Goal: Transaction & Acquisition: Purchase product/service

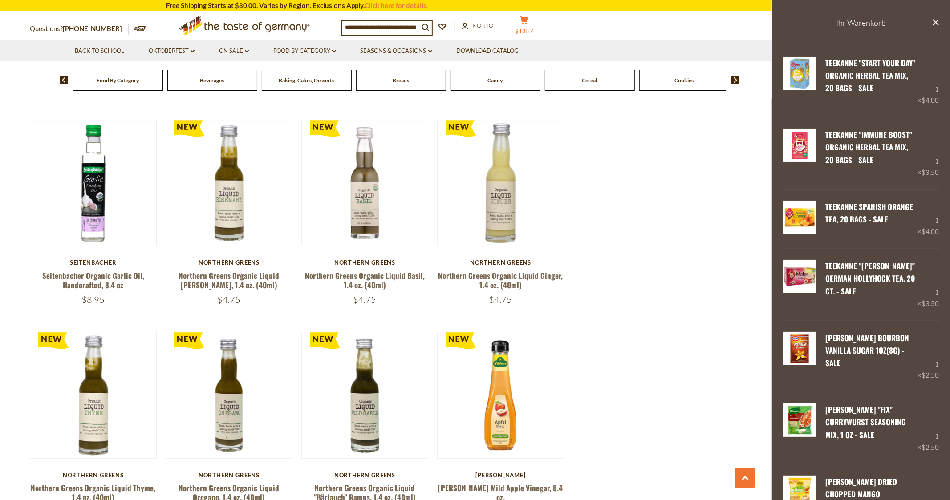
scroll to position [1848, 0]
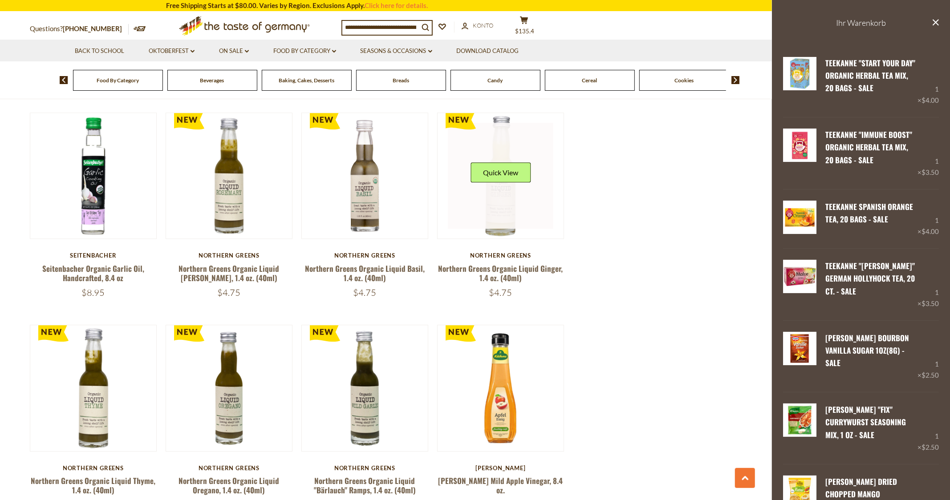
click at [497, 179] on link at bounding box center [501, 176] width 106 height 106
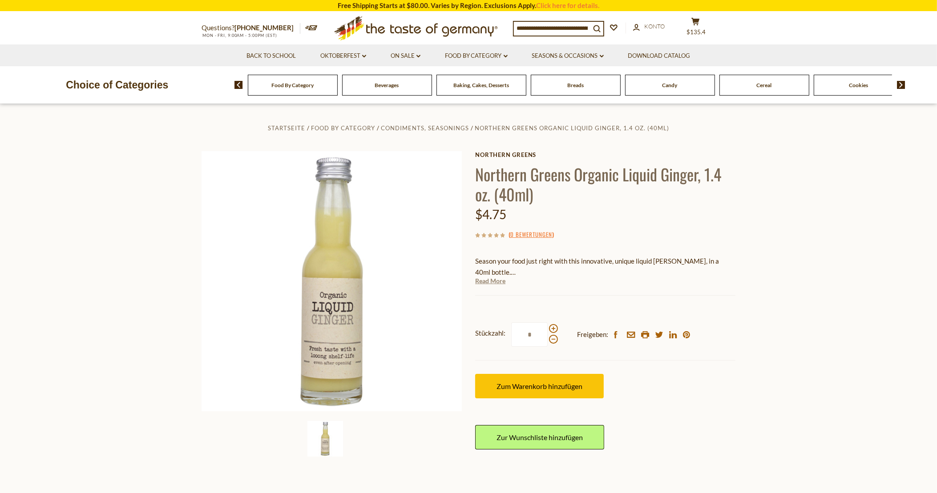
click at [489, 279] on link "Read More" at bounding box center [490, 281] width 30 height 9
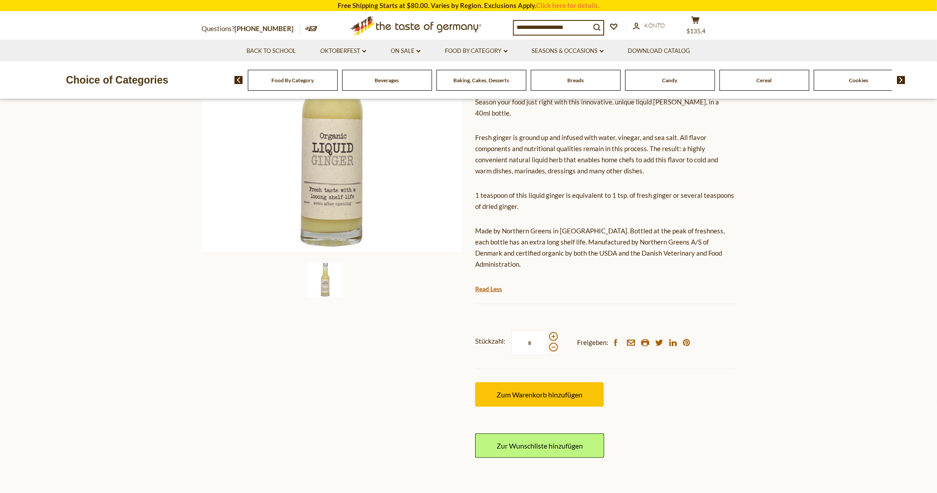
scroll to position [162, 0]
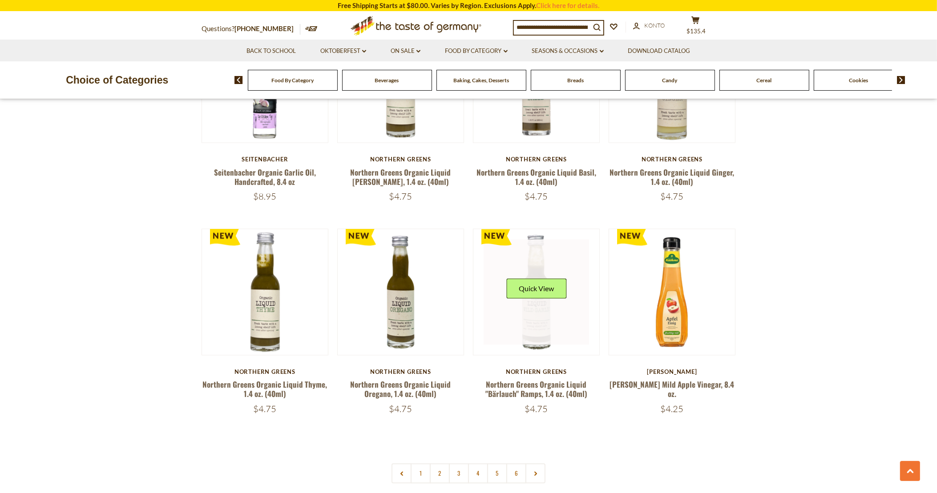
scroll to position [1952, 0]
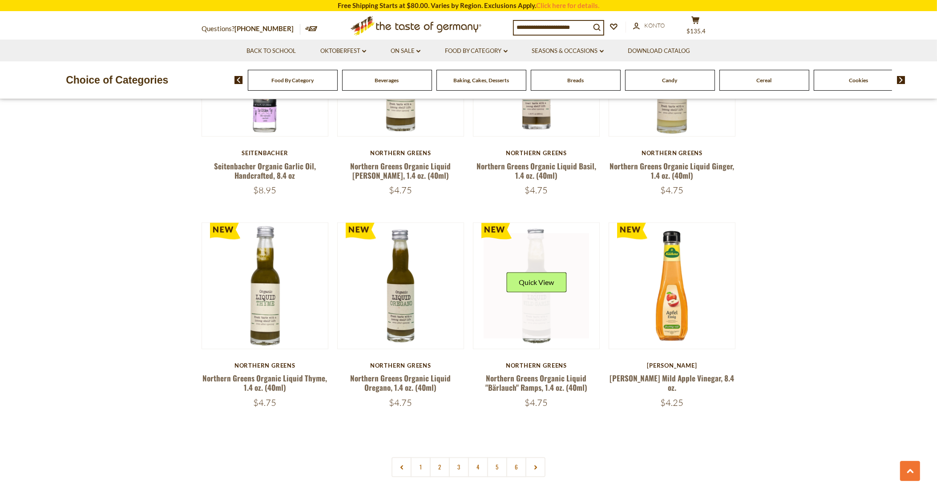
click at [540, 303] on link at bounding box center [537, 286] width 106 height 106
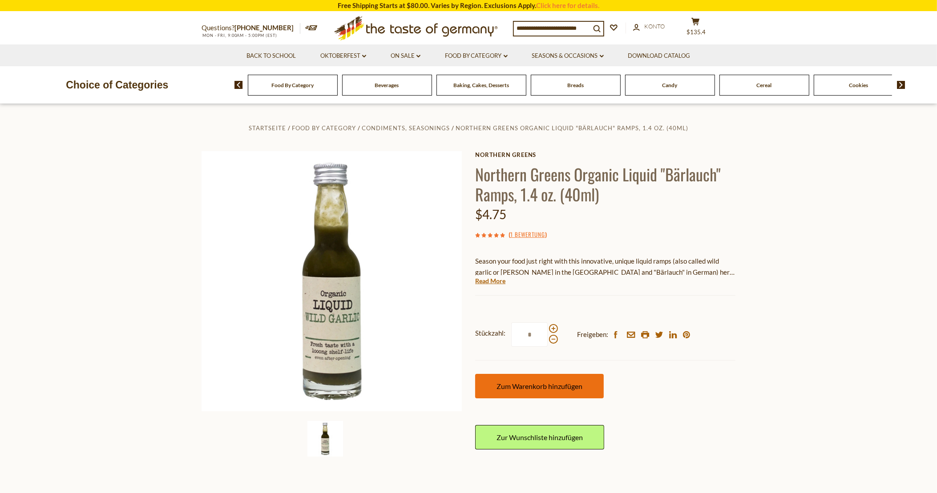
click at [531, 392] on button "Zum Warenkorb hinzufügen" at bounding box center [539, 386] width 129 height 24
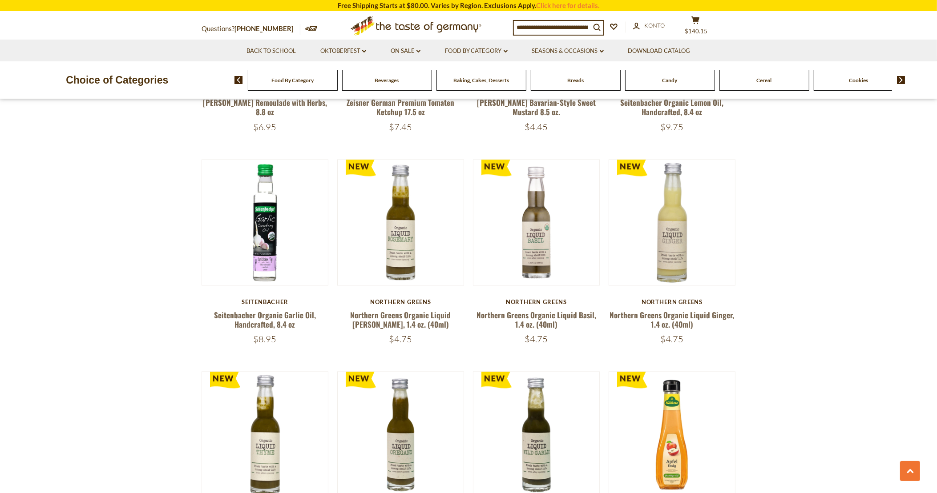
scroll to position [1803, 0]
click at [667, 230] on link at bounding box center [672, 223] width 106 height 106
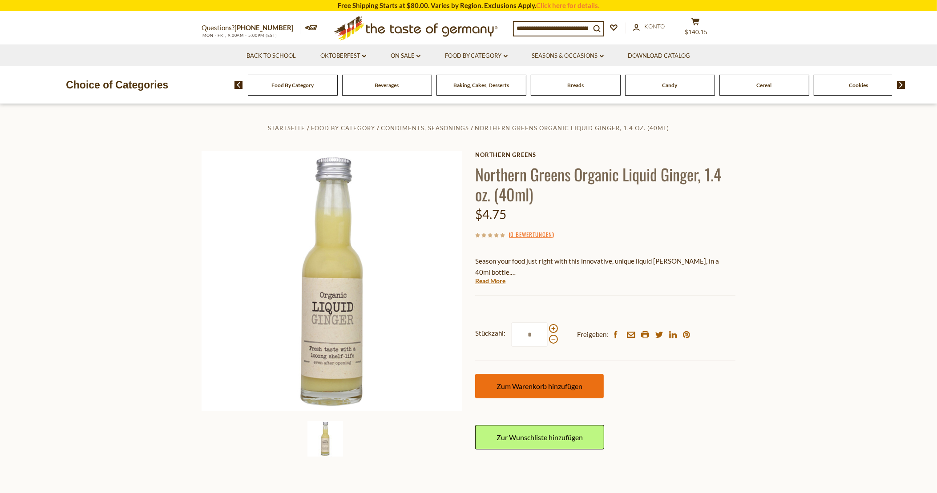
click at [561, 385] on span "Zum Warenkorb hinzufügen" at bounding box center [540, 386] width 86 height 8
click at [338, 93] on div "Breads" at bounding box center [293, 85] width 90 height 21
click at [578, 85] on span "Breads" at bounding box center [575, 85] width 16 height 7
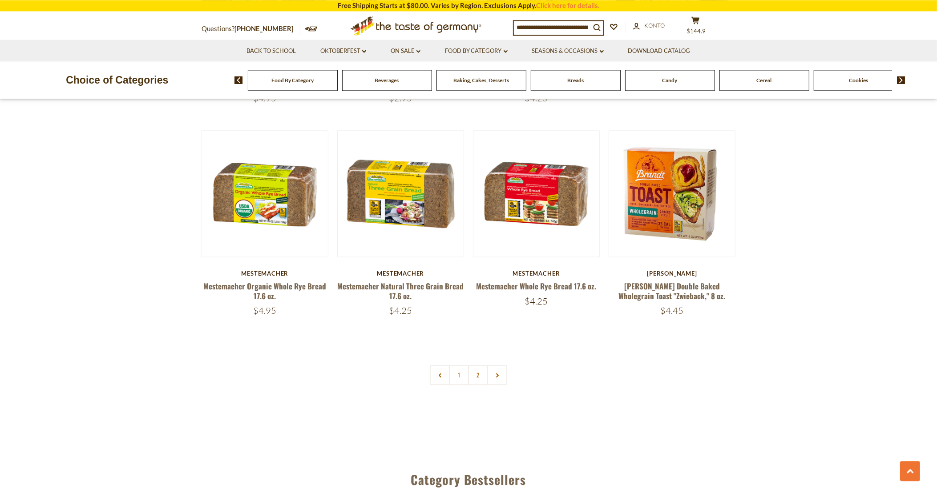
scroll to position [2017, 0]
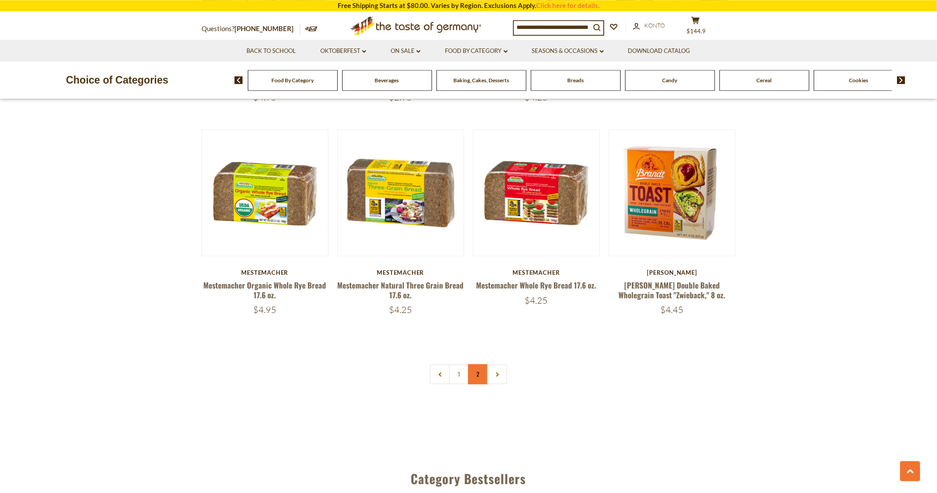
click at [478, 372] on link "2" at bounding box center [478, 374] width 20 height 20
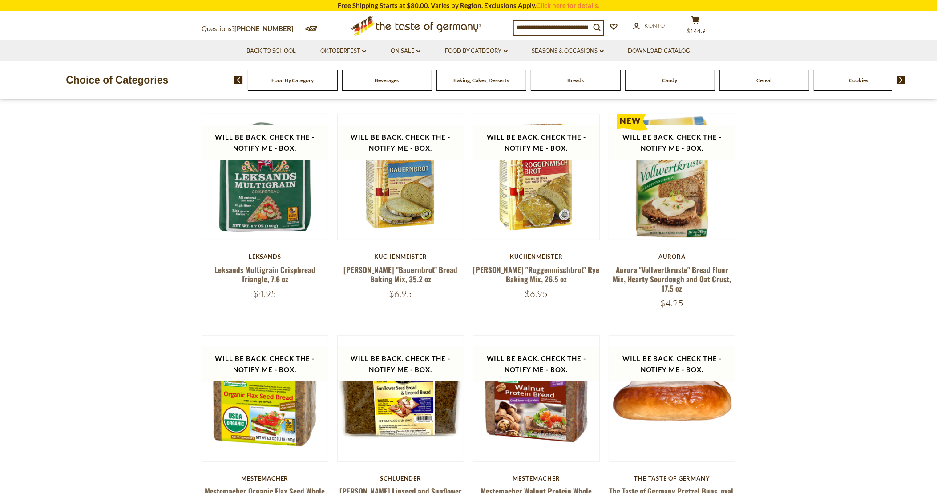
scroll to position [0, 0]
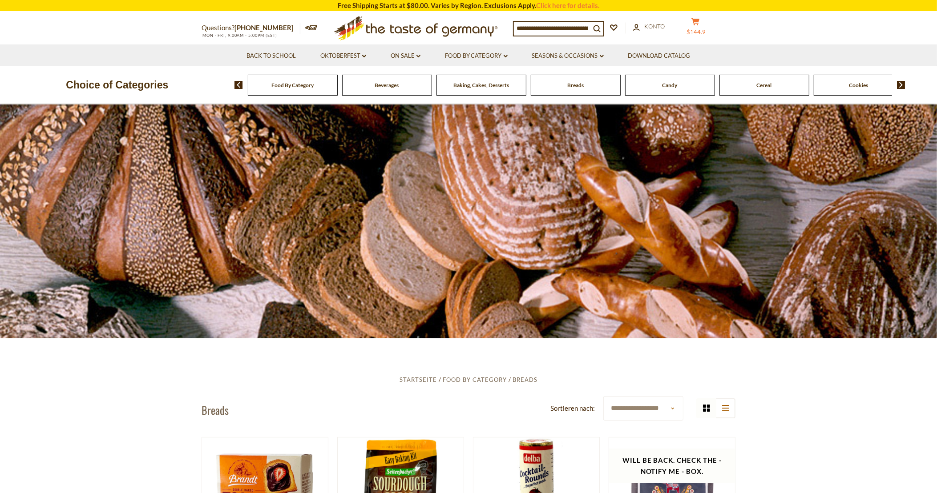
click at [700, 25] on icon "cart" at bounding box center [695, 22] width 8 height 8
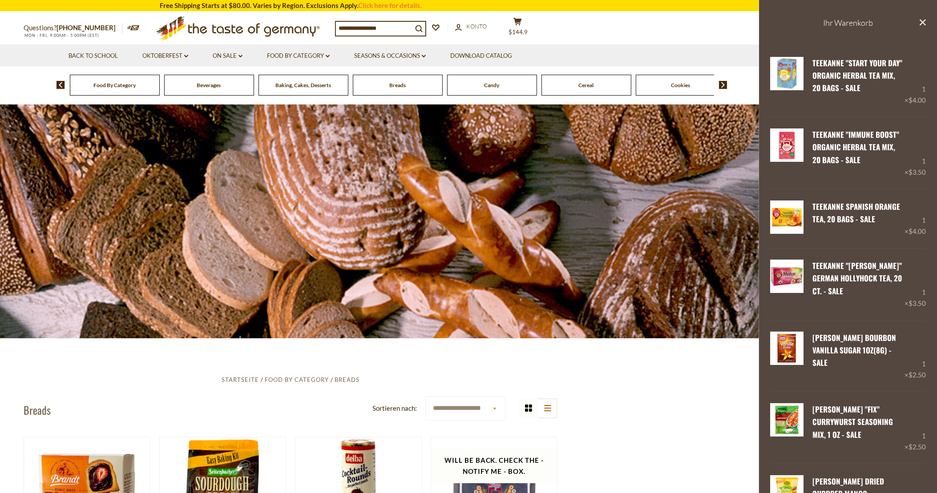
click at [850, 25] on h3 "Ihr Warenkorb" at bounding box center [848, 23] width 178 height 46
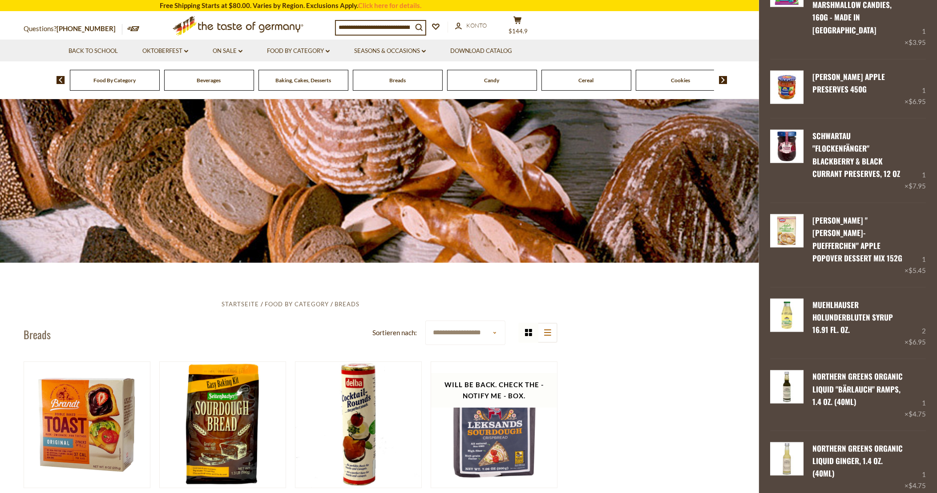
scroll to position [78, 0]
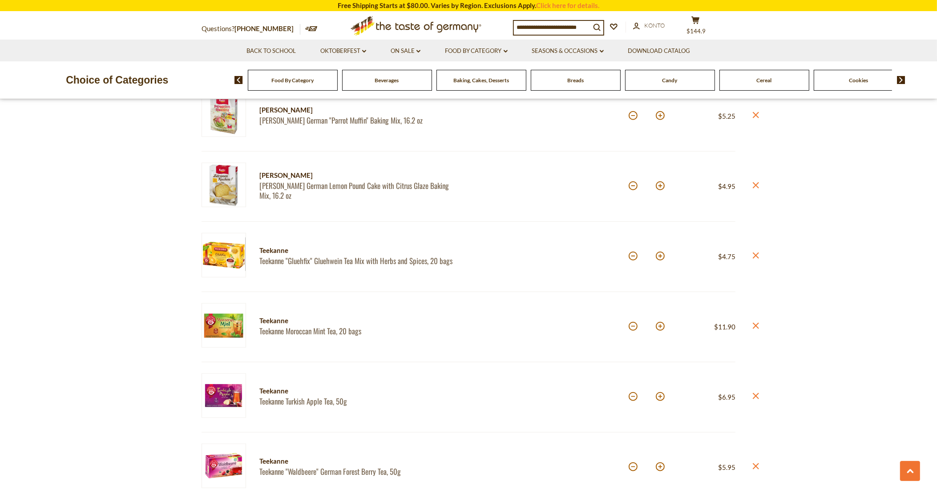
scroll to position [699, 0]
click at [756, 184] on icon "close" at bounding box center [755, 185] width 7 height 7
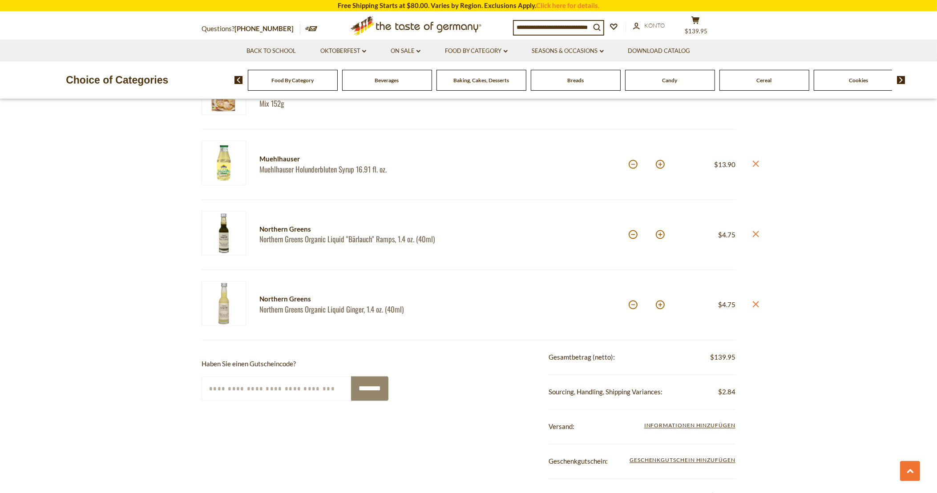
scroll to position [1613, 0]
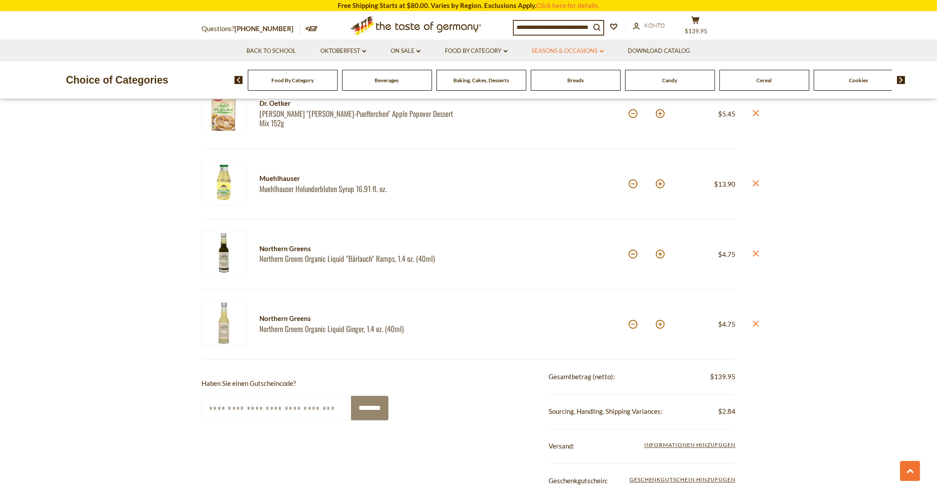
click at [585, 50] on link "Seasons & Occasions dropdown_arrow" at bounding box center [568, 51] width 72 height 10
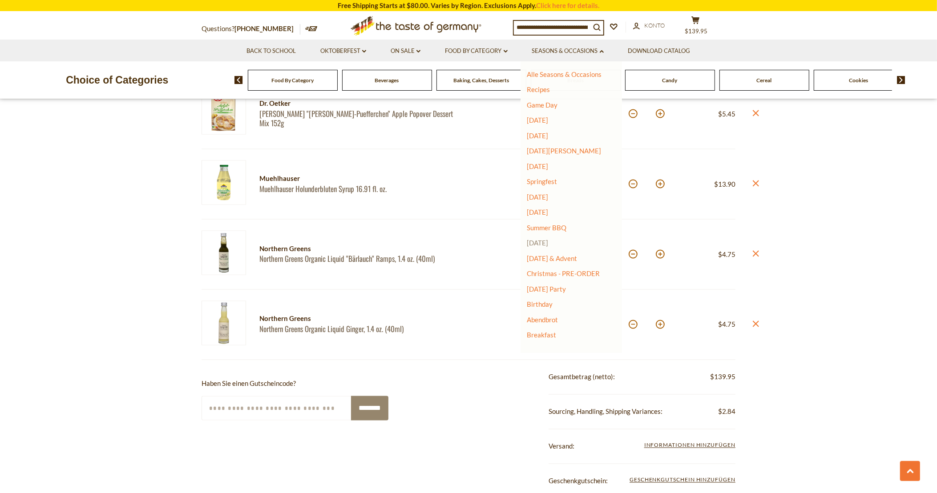
click at [547, 245] on link "[DATE]" at bounding box center [537, 243] width 21 height 8
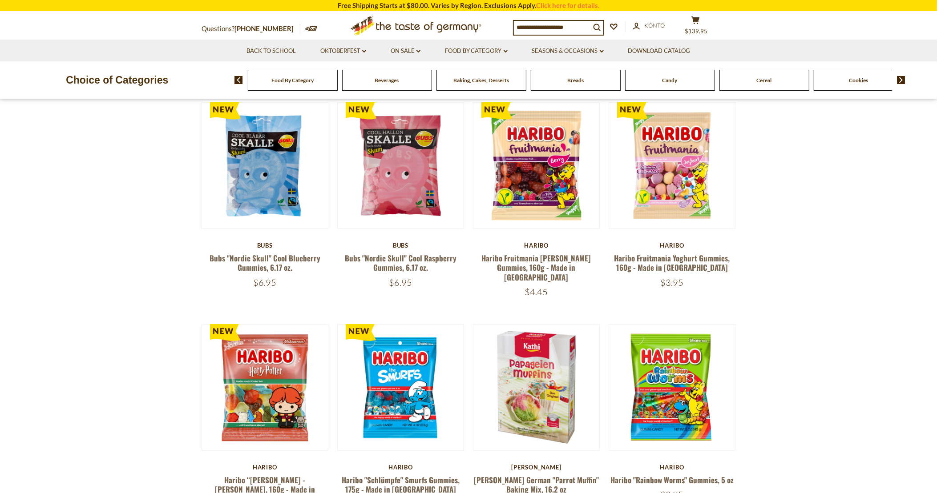
scroll to position [337, 0]
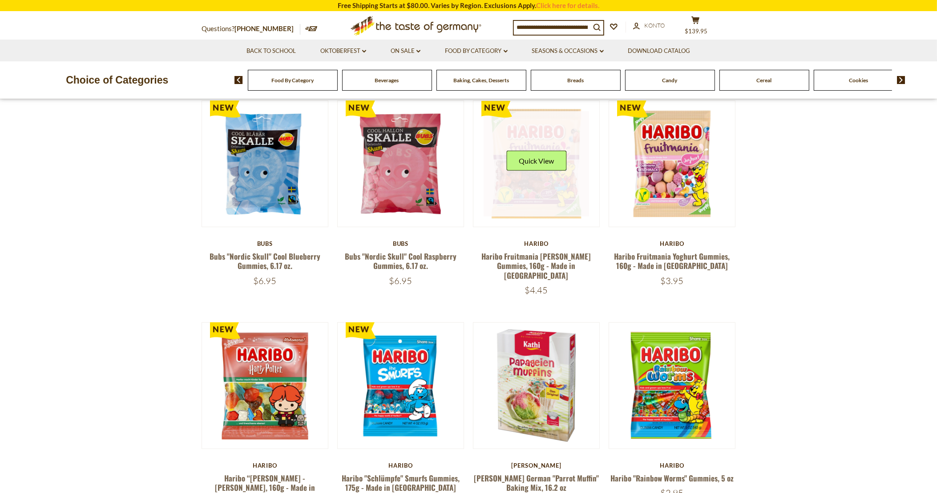
click at [546, 196] on link at bounding box center [537, 164] width 106 height 106
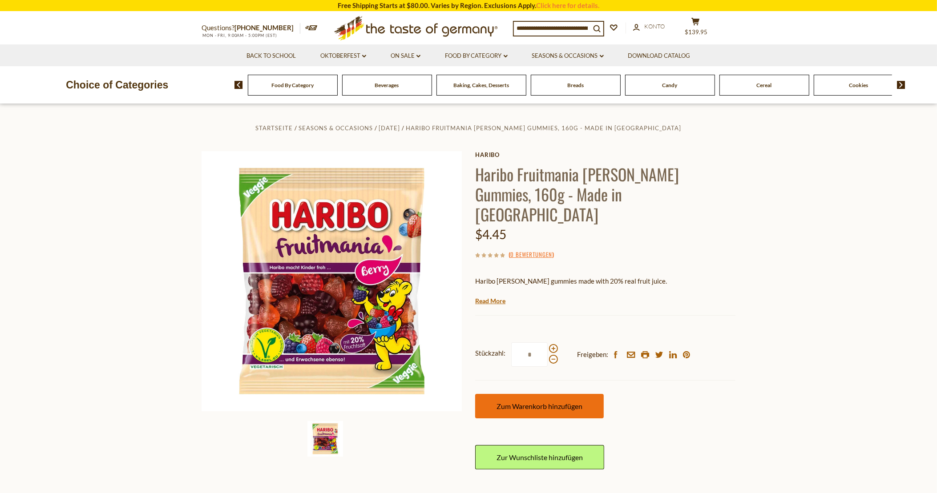
click at [517, 402] on span "Zum Warenkorb hinzufügen" at bounding box center [540, 406] width 86 height 8
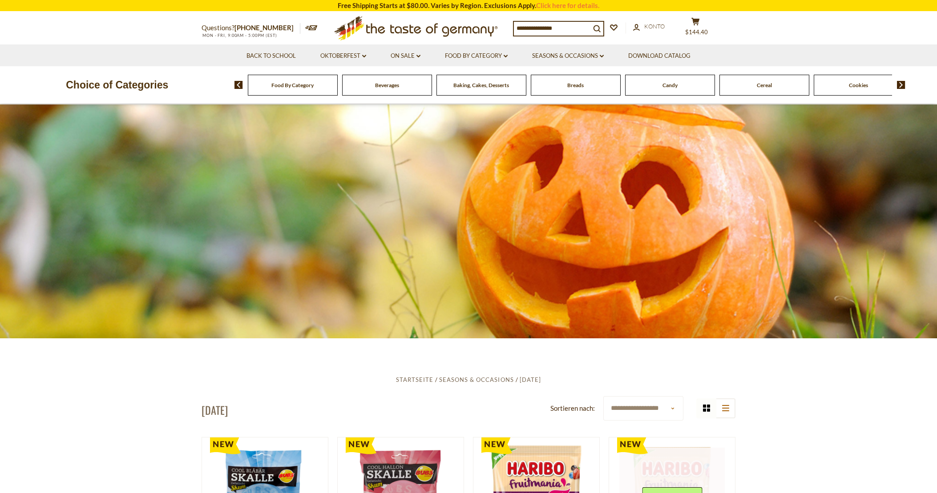
scroll to position [337, 0]
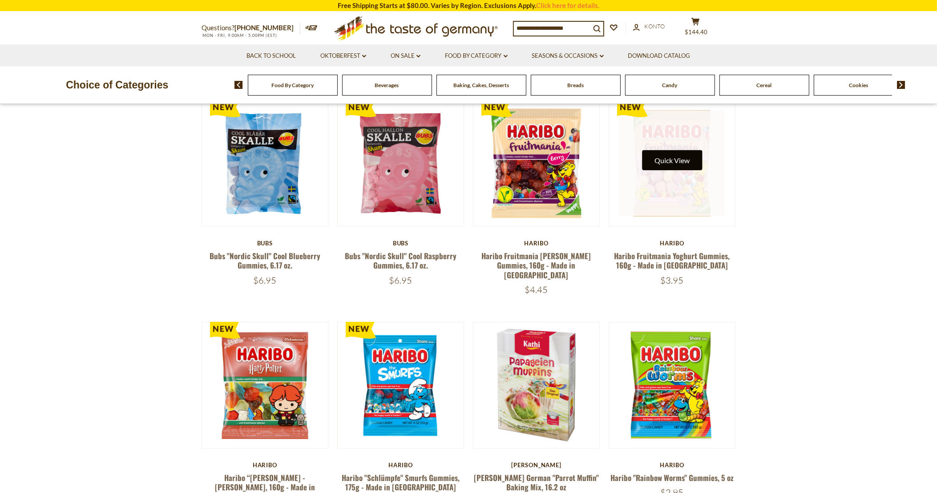
click at [660, 156] on button "Quick View" at bounding box center [672, 160] width 60 height 20
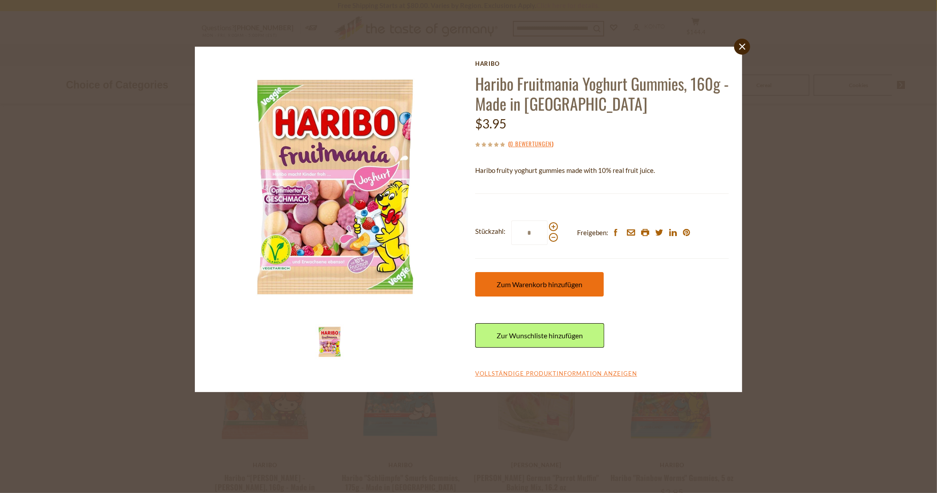
click at [533, 285] on span "Zum Warenkorb hinzufügen" at bounding box center [540, 284] width 86 height 8
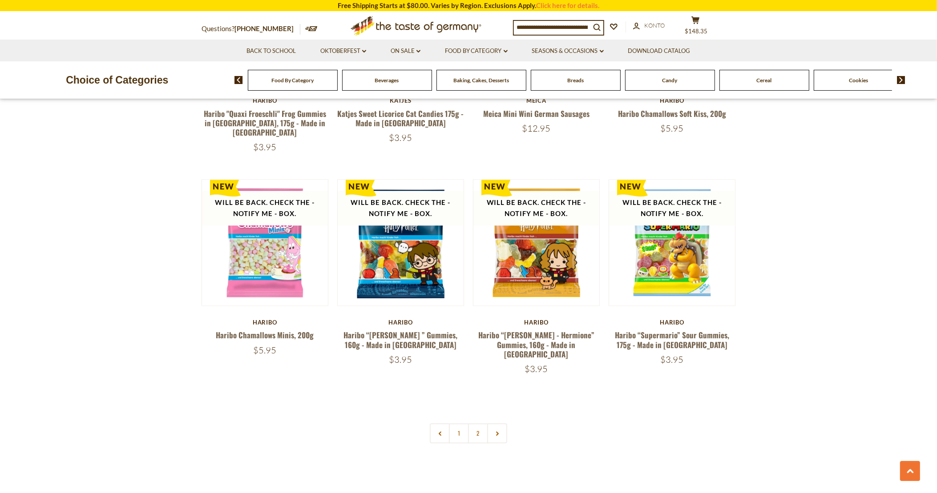
scroll to position [2003, 0]
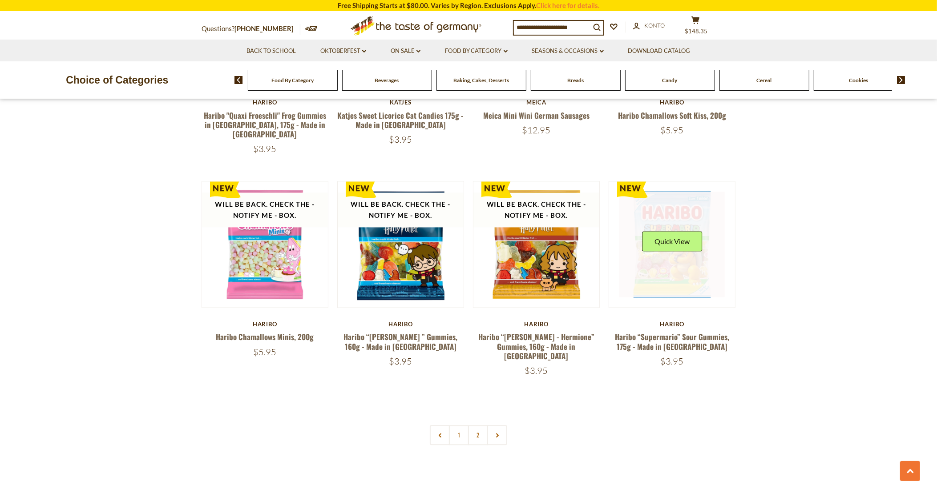
click at [683, 231] on link at bounding box center [672, 245] width 106 height 106
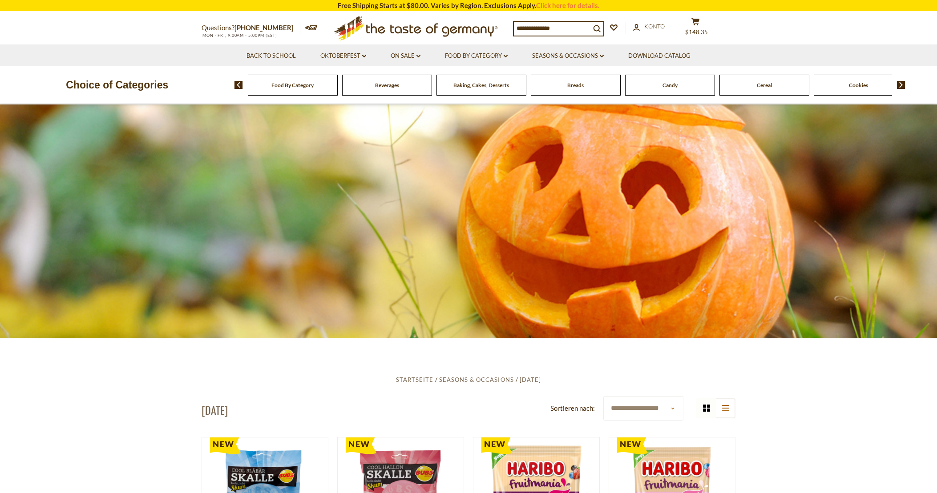
scroll to position [2004, 0]
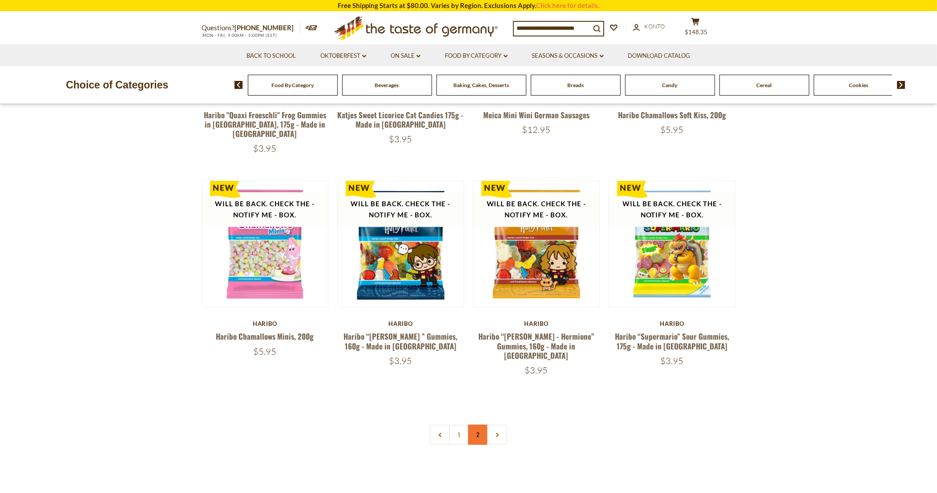
click at [481, 425] on link "2" at bounding box center [478, 435] width 20 height 20
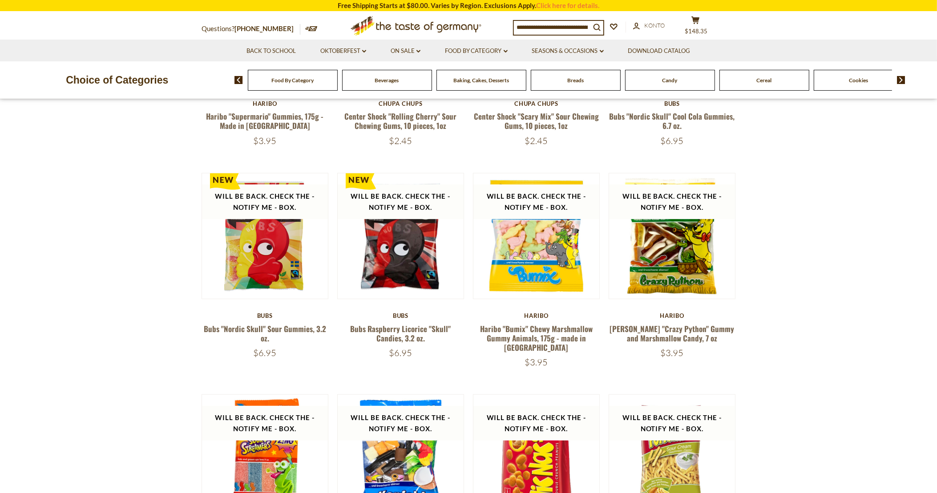
scroll to position [348, 0]
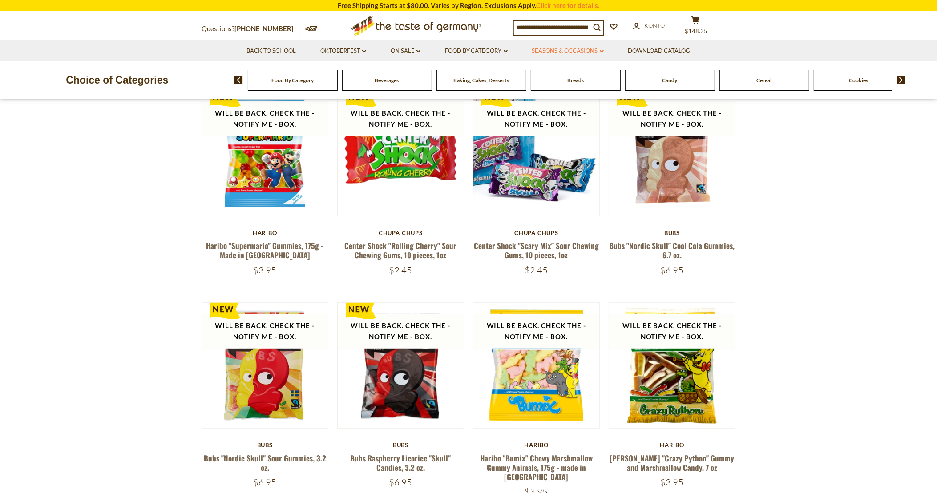
click at [587, 49] on link "Seasons & Occasions dropdown_arrow" at bounding box center [568, 51] width 72 height 10
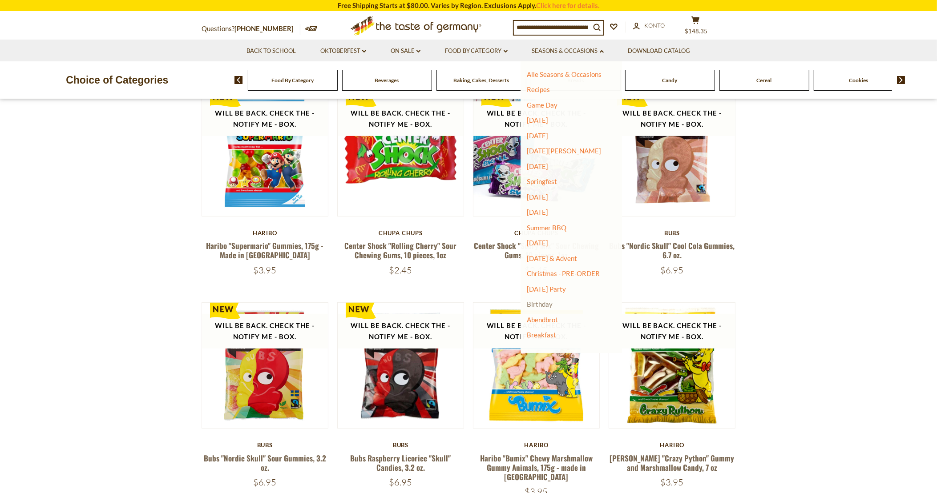
click at [545, 302] on link "Birthday" at bounding box center [540, 304] width 26 height 8
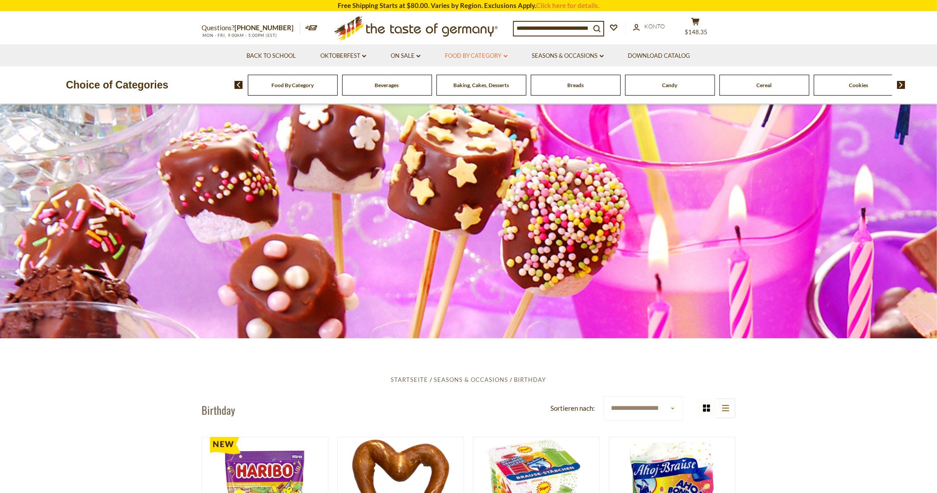
click at [471, 57] on link "Food By Category dropdown_arrow" at bounding box center [476, 56] width 63 height 10
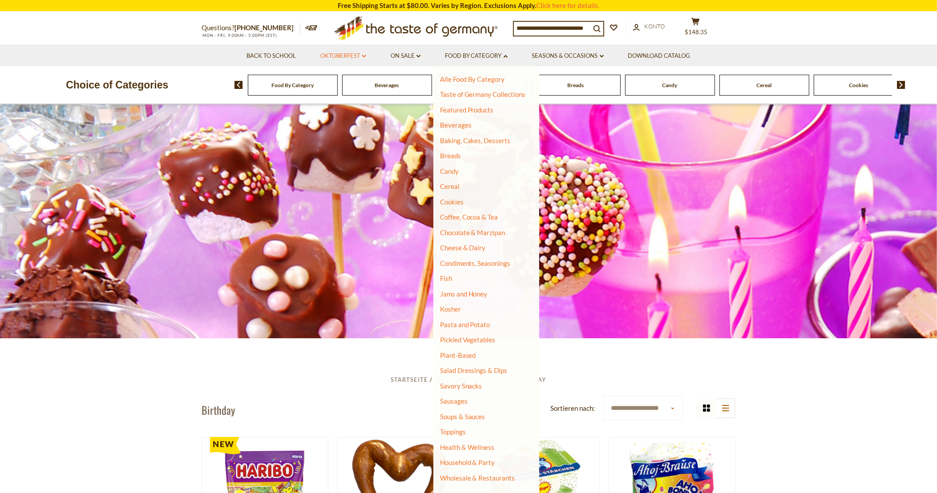
click at [351, 57] on link "Oktoberfest dropdown_arrow" at bounding box center [343, 56] width 46 height 10
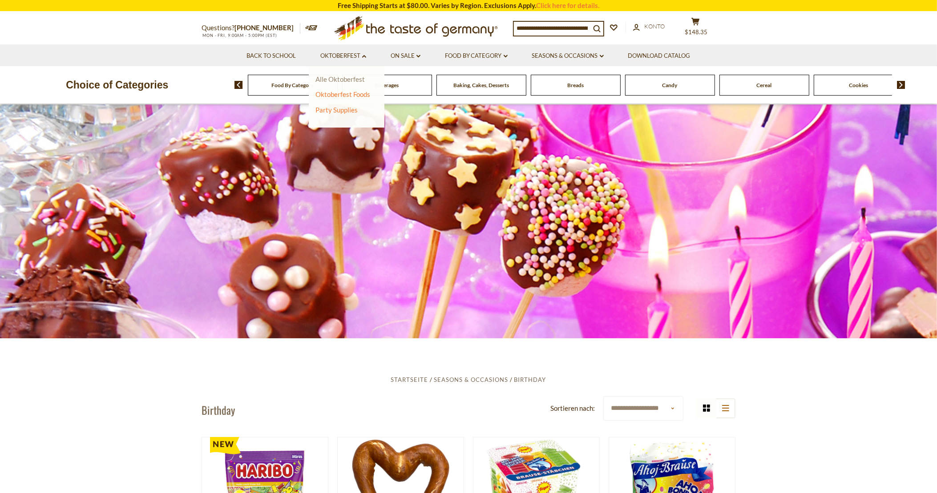
click at [347, 78] on link "Alle Oktoberfest" at bounding box center [339, 79] width 49 height 8
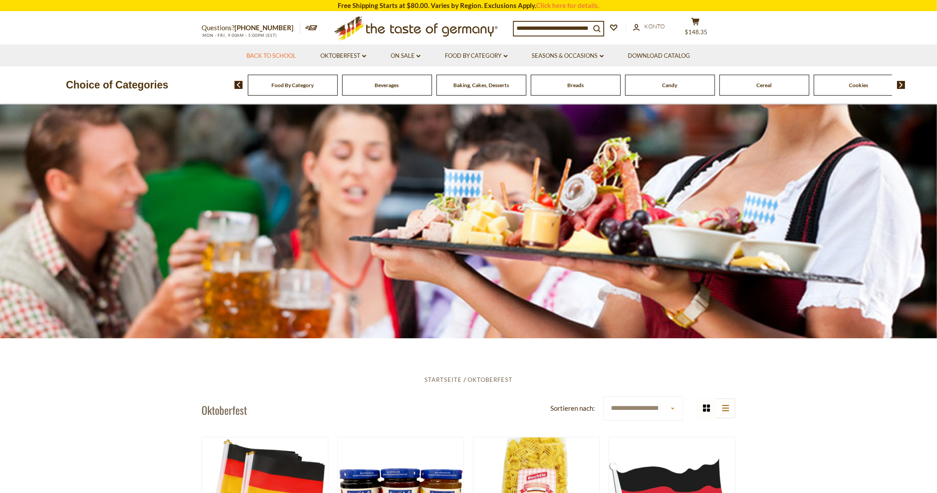
click at [286, 56] on link "Back to School" at bounding box center [271, 56] width 49 height 10
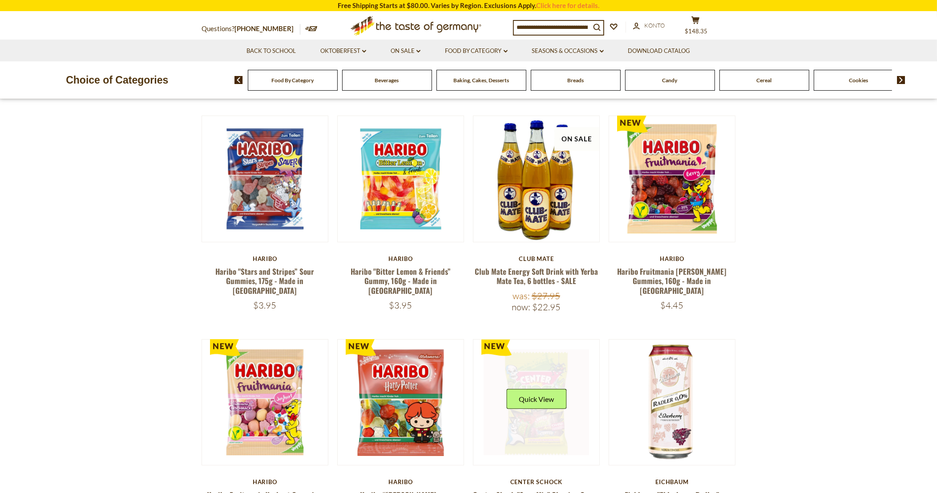
scroll to position [318, 0]
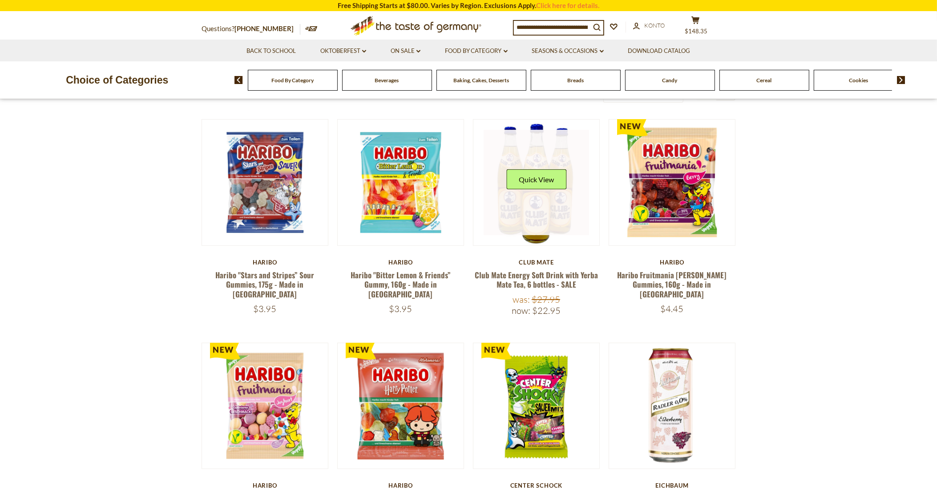
click at [531, 202] on link at bounding box center [537, 183] width 106 height 106
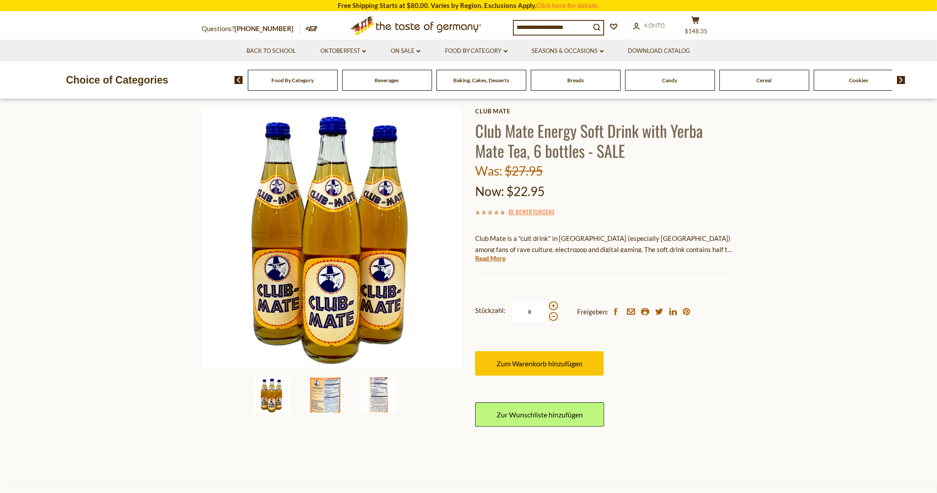
scroll to position [45, 0]
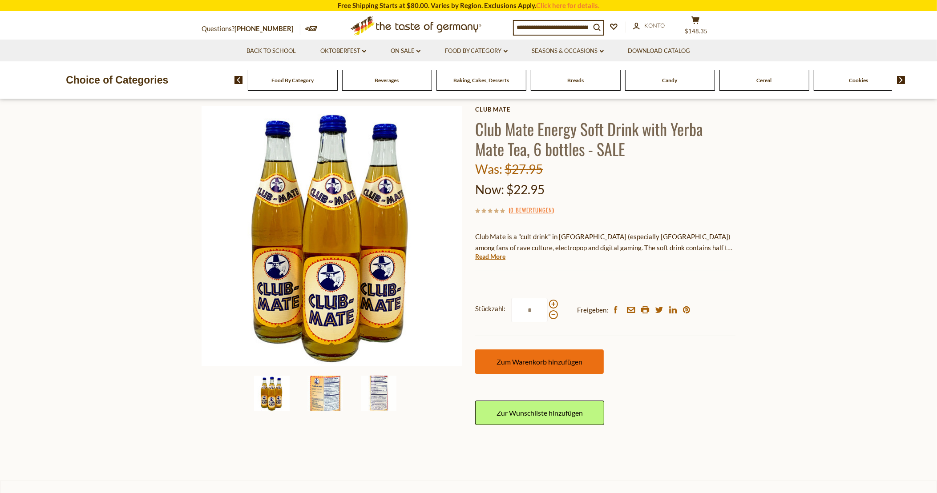
click at [585, 356] on button "Zum Warenkorb hinzufügen" at bounding box center [539, 362] width 129 height 24
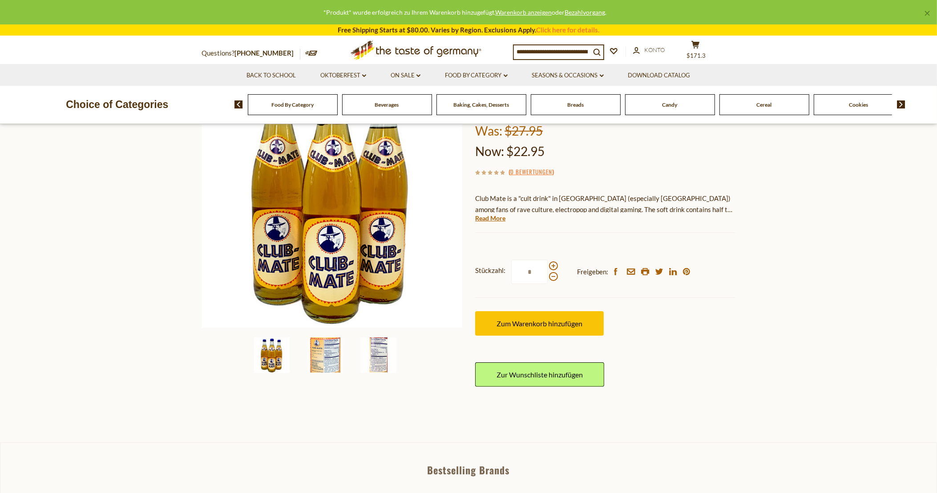
scroll to position [51, 0]
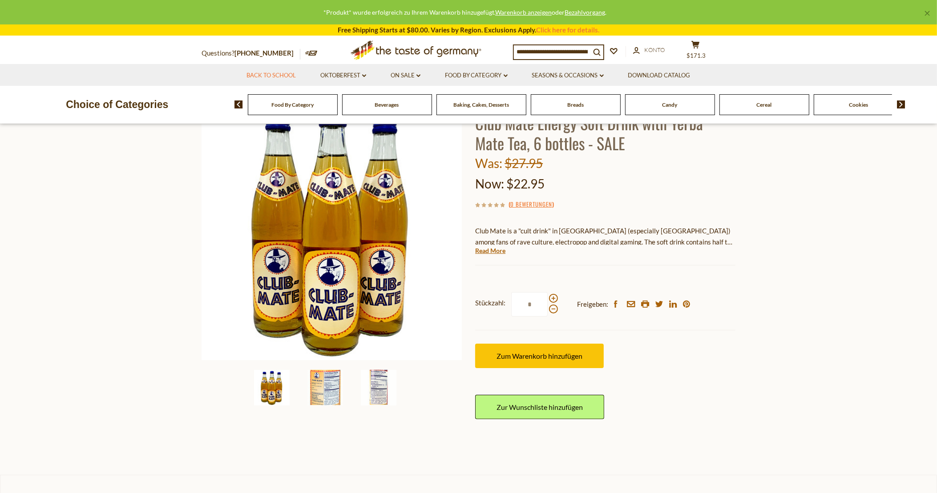
click at [282, 73] on link "Back to School" at bounding box center [271, 76] width 49 height 10
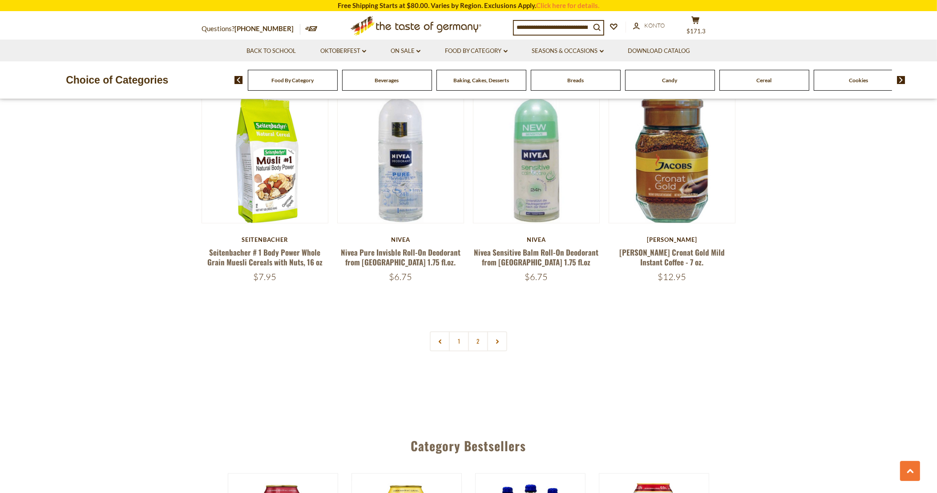
scroll to position [2063, 0]
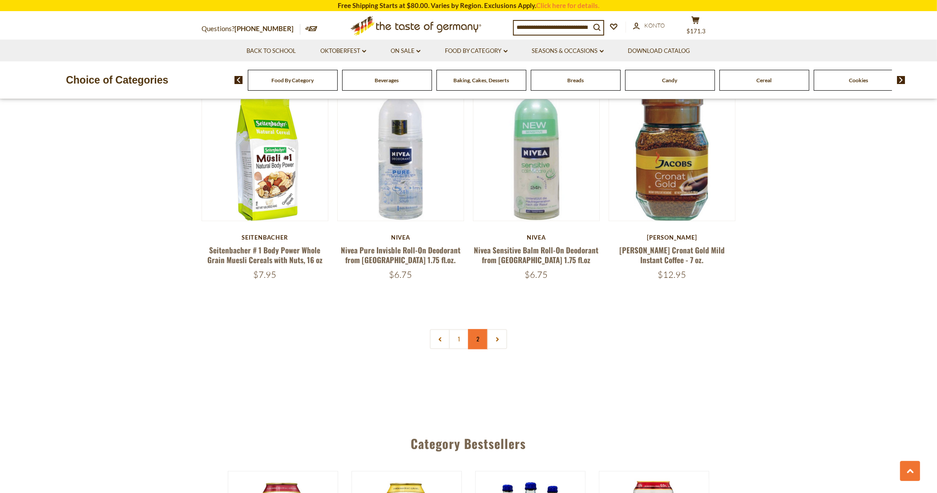
click at [477, 332] on link "2" at bounding box center [478, 339] width 20 height 20
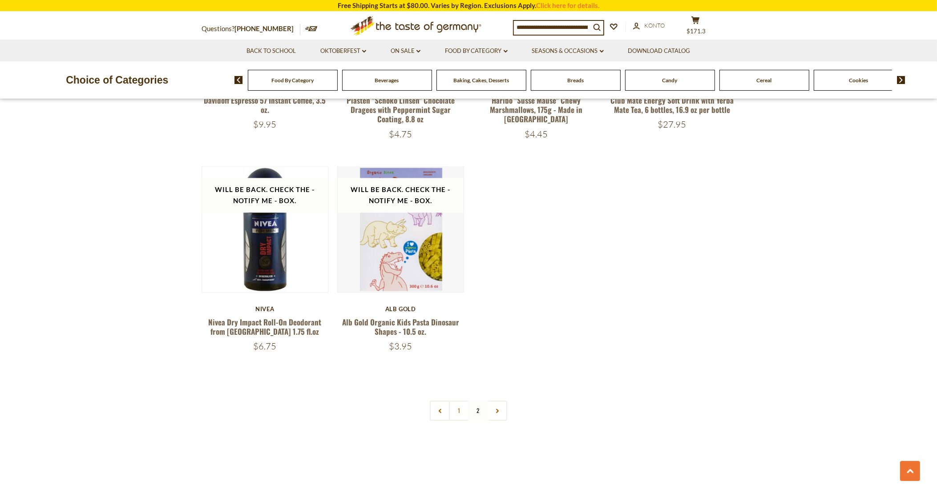
scroll to position [1990, 0]
click at [706, 31] on span "$171.3" at bounding box center [696, 31] width 19 height 7
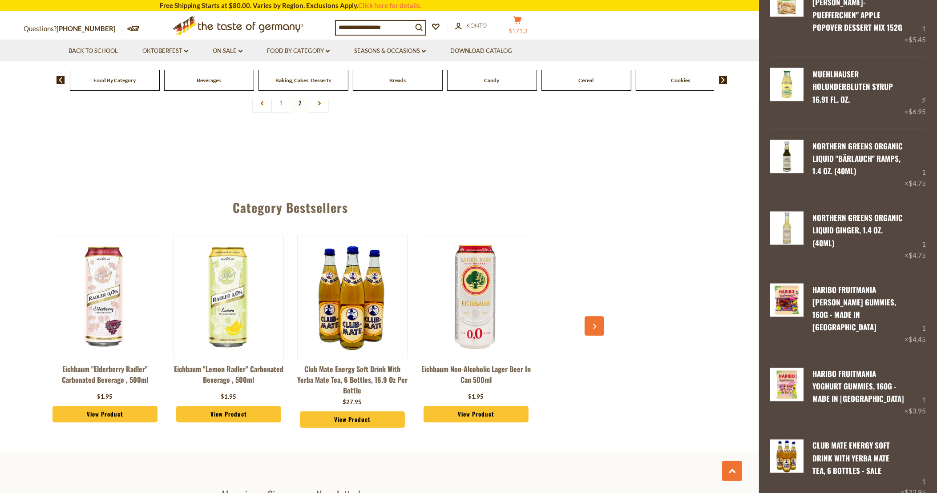
scroll to position [2397, 0]
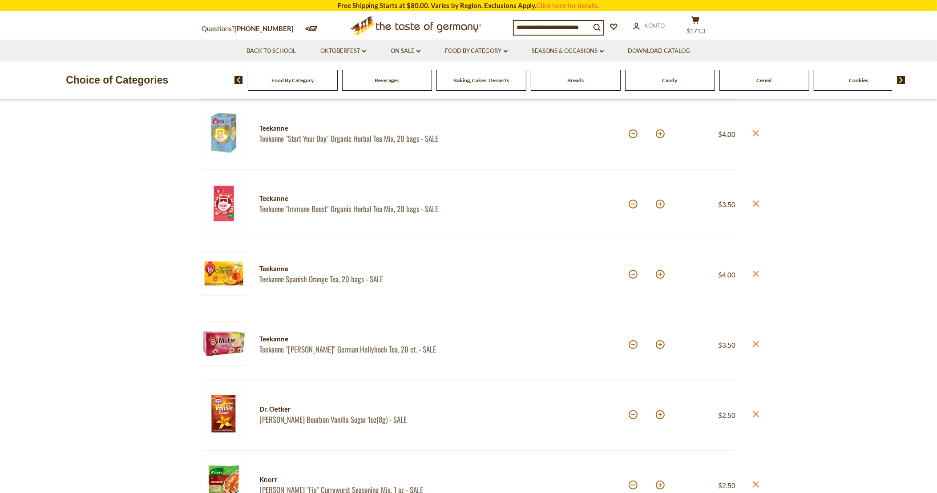
scroll to position [119, 0]
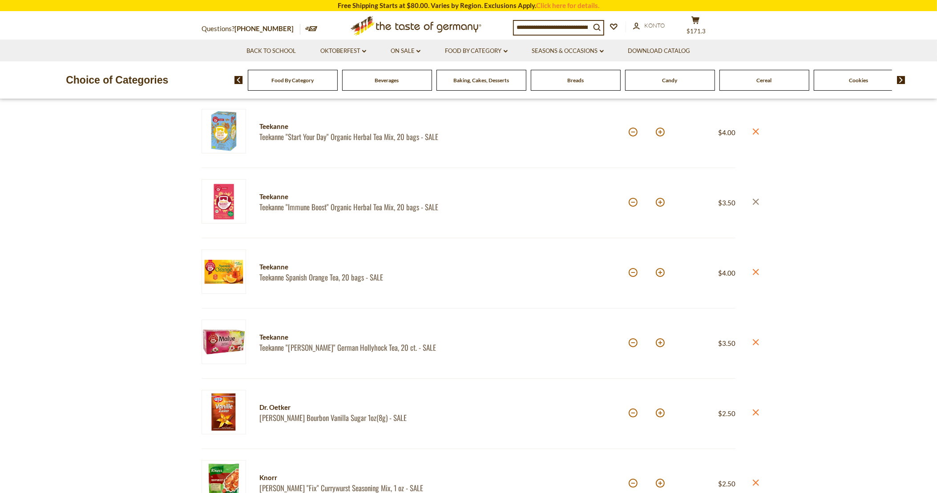
click at [756, 200] on icon "close" at bounding box center [755, 202] width 7 height 7
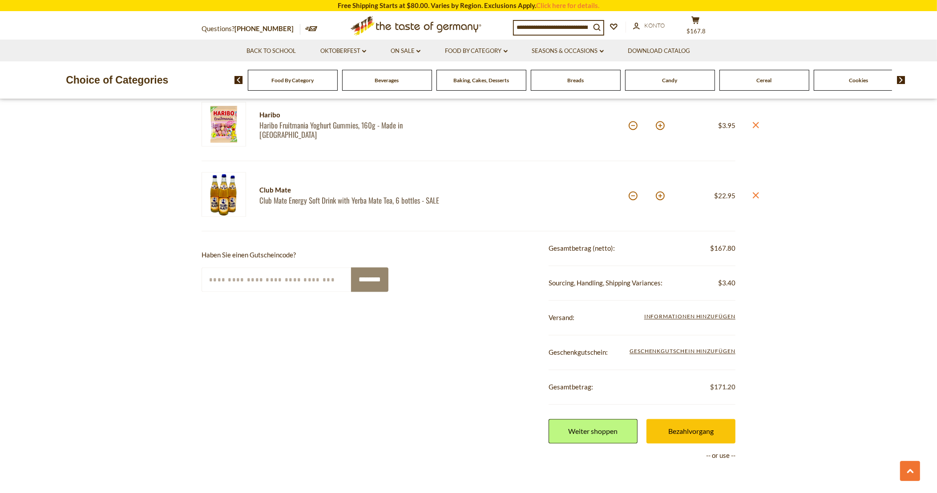
scroll to position [1885, 0]
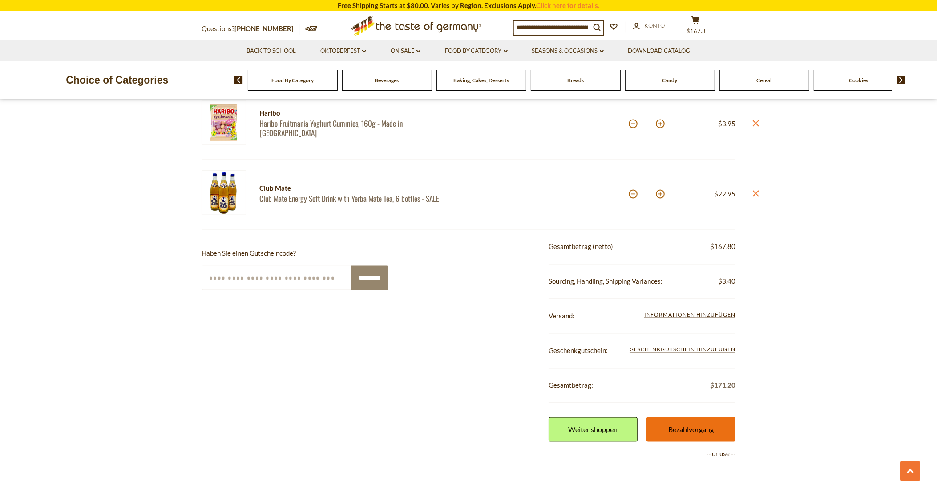
click at [679, 429] on link "Bezahlvorgang" at bounding box center [691, 429] width 89 height 24
